Goal: Transaction & Acquisition: Register for event/course

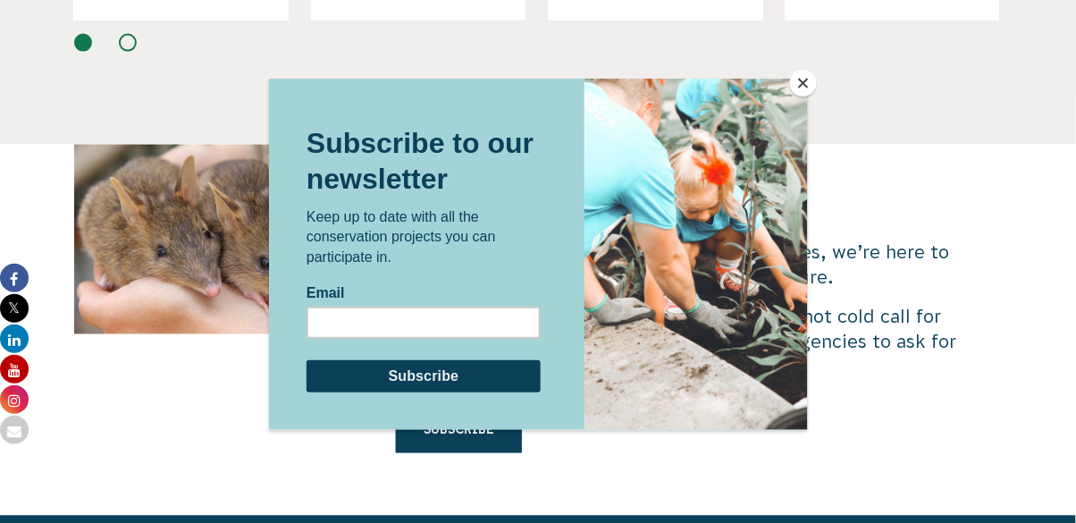
scroll to position [5249, 0]
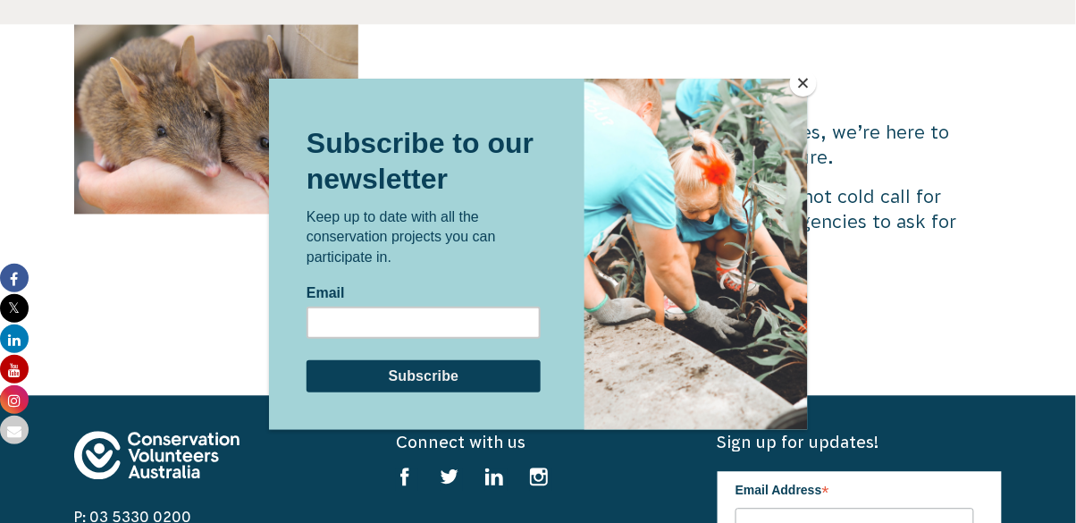
click at [798, 77] on div at bounding box center [538, 261] width 1076 height 523
click at [796, 97] on button "Close" at bounding box center [803, 83] width 27 height 27
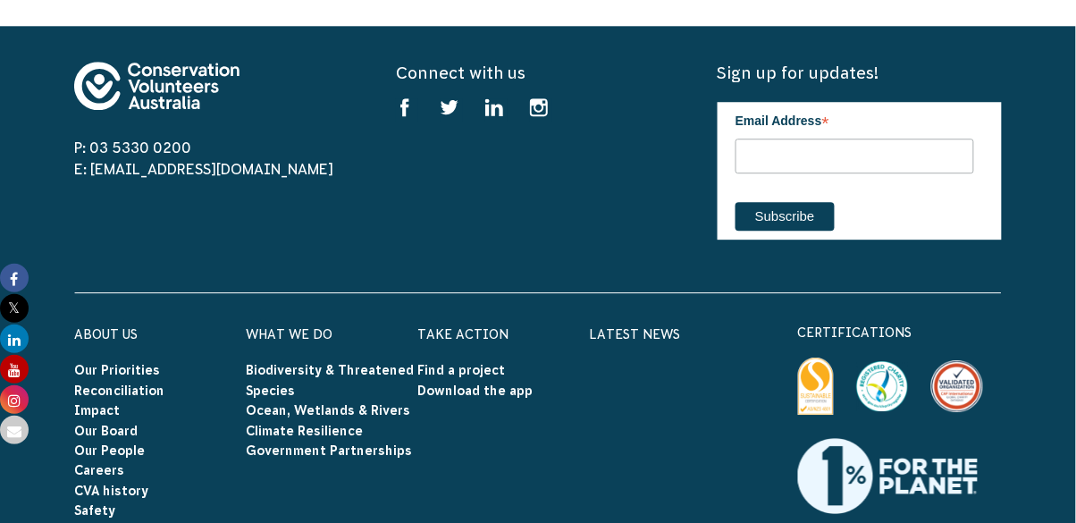
scroll to position [5618, 0]
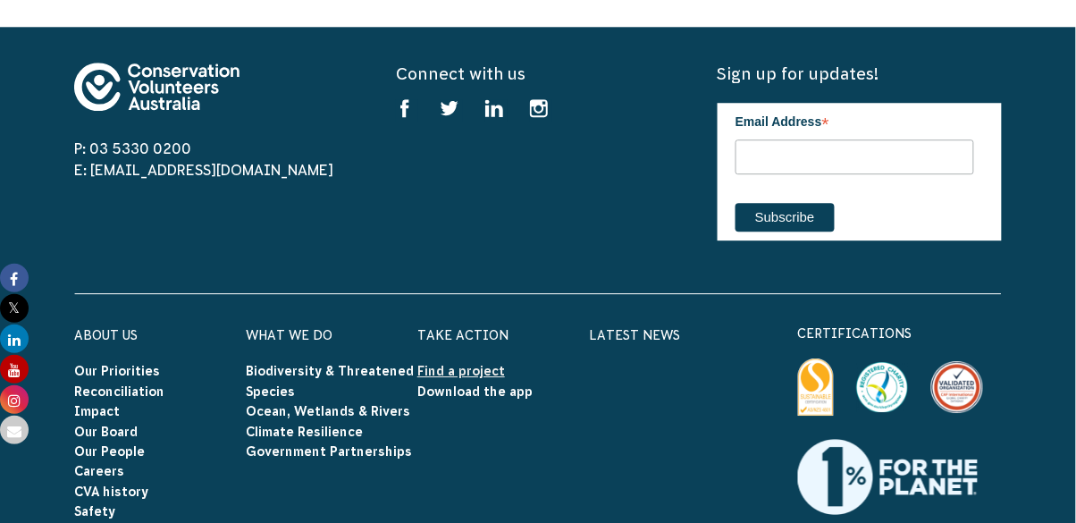
click at [466, 364] on link "Find a project" at bounding box center [461, 371] width 88 height 14
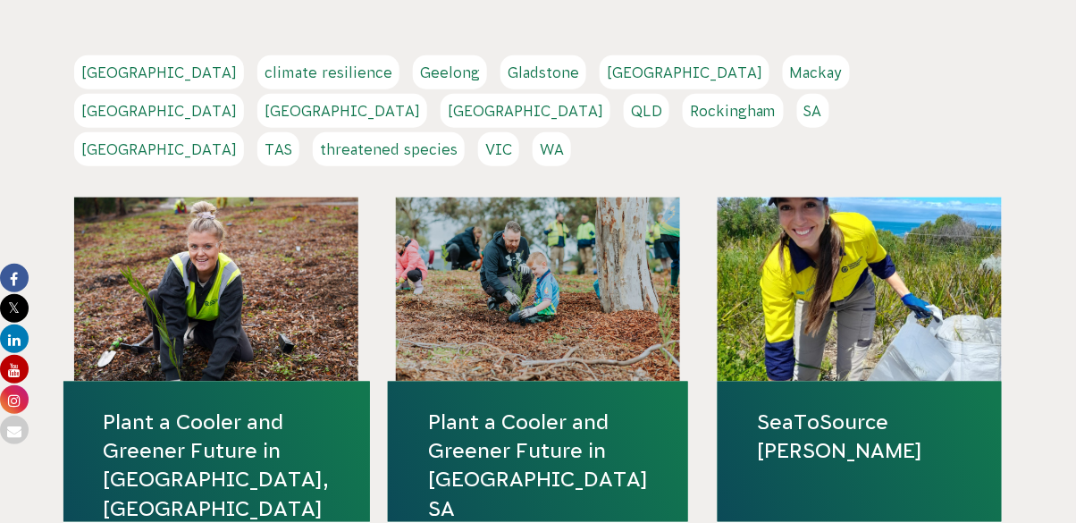
scroll to position [391, 0]
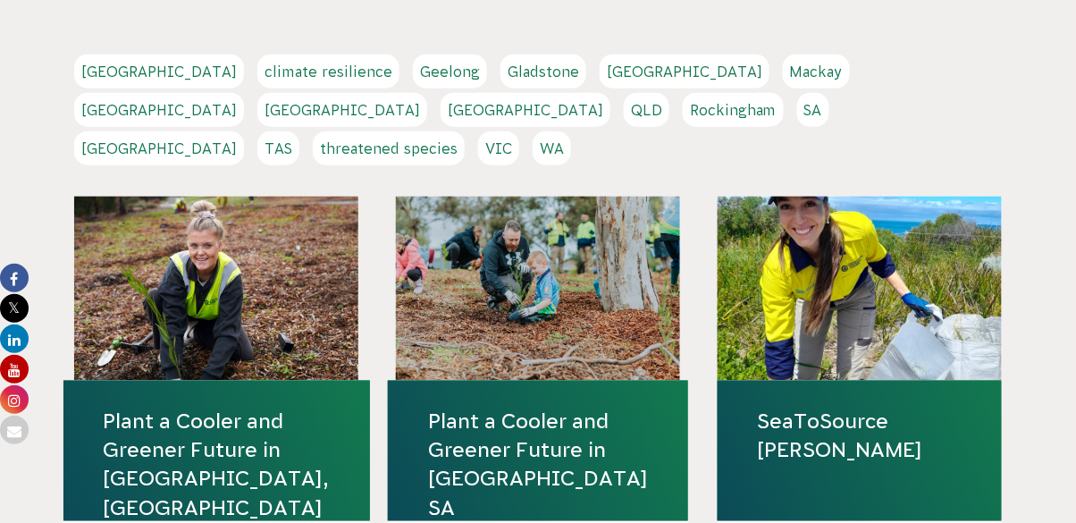
click at [669, 93] on link "QLD" at bounding box center [647, 110] width 46 height 34
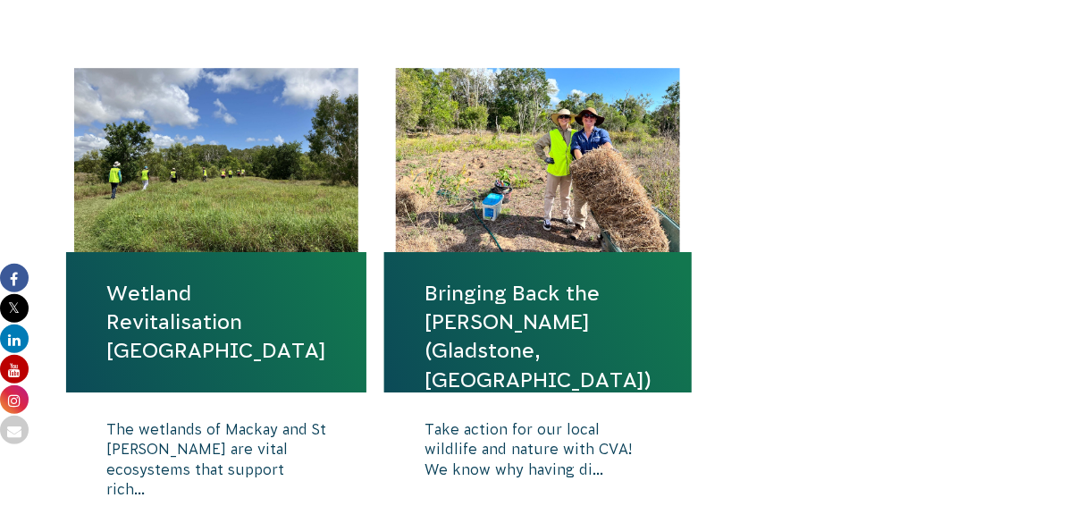
scroll to position [1161, 0]
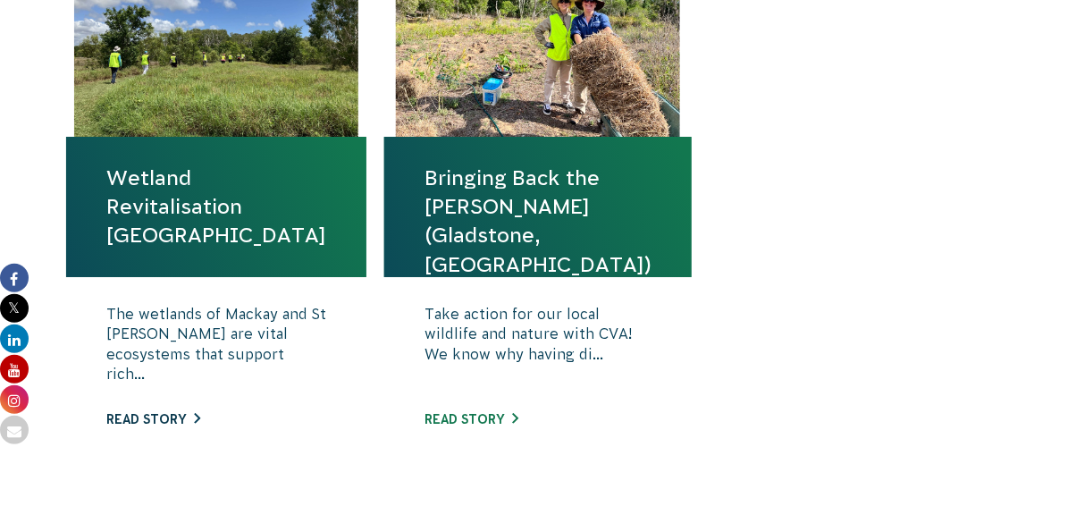
click at [179, 416] on link "Read story" at bounding box center [153, 419] width 94 height 14
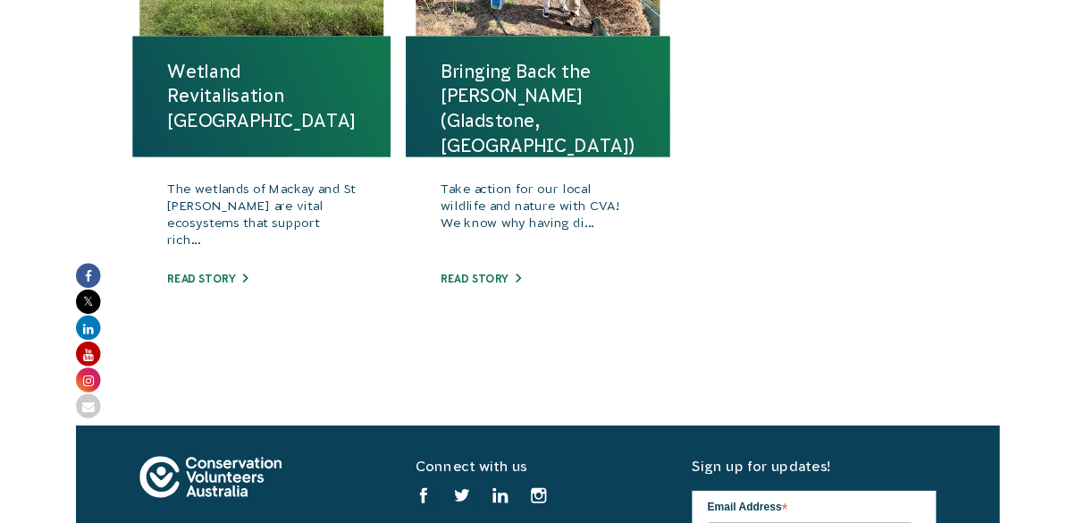
scroll to position [1470, 0]
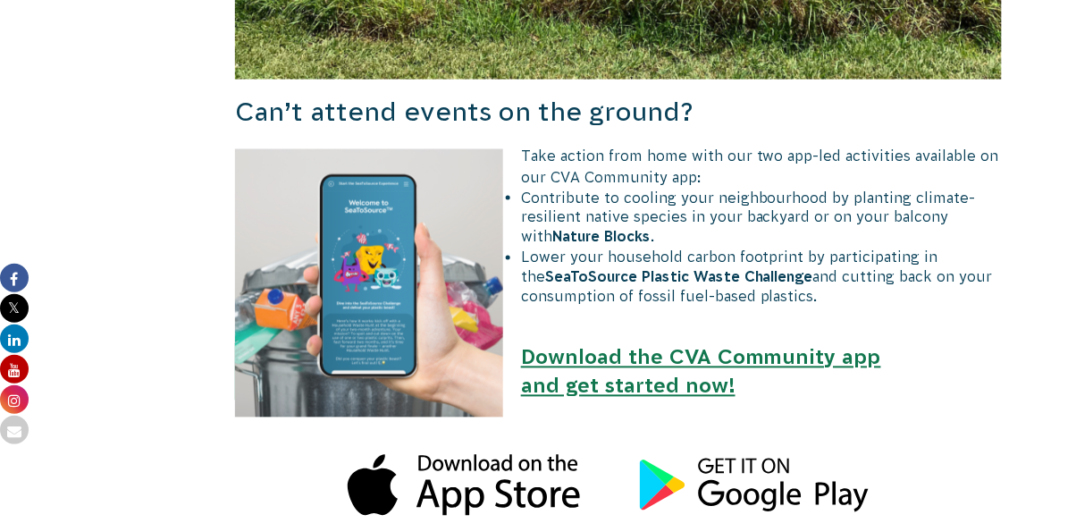
scroll to position [2081, 0]
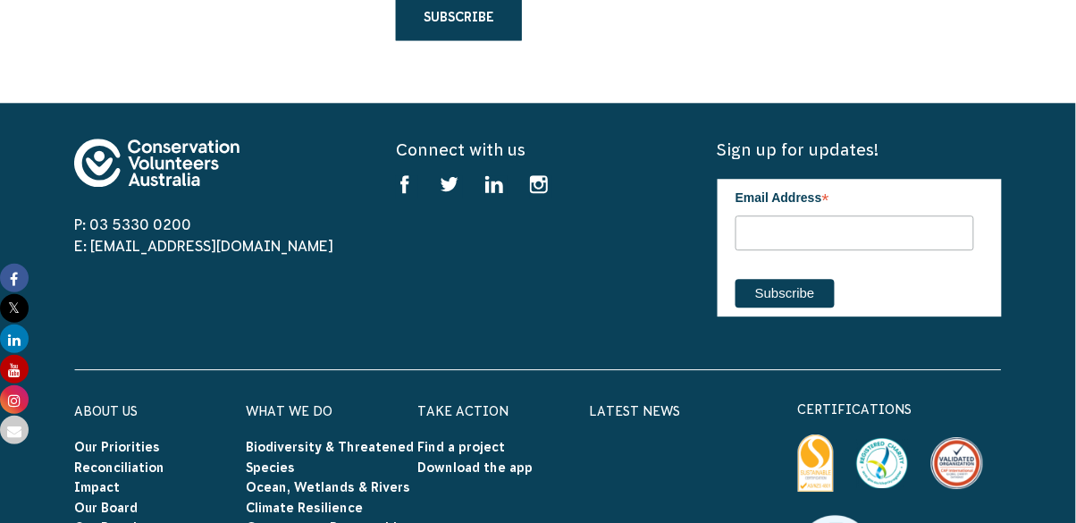
scroll to position [5618, 0]
